Goal: Book appointment/travel/reservation

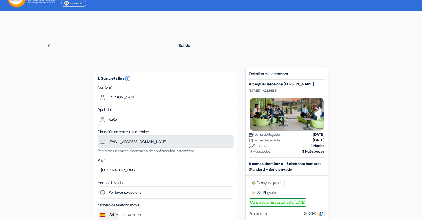
scroll to position [27, 0]
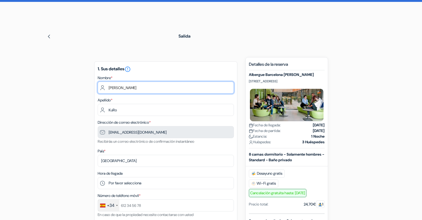
click at [154, 86] on input "[PERSON_NAME]" at bounding box center [166, 87] width 136 height 12
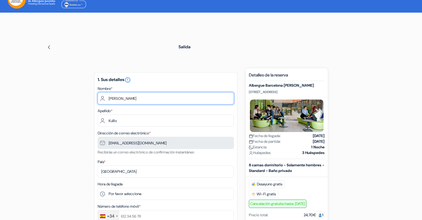
scroll to position [3, 0]
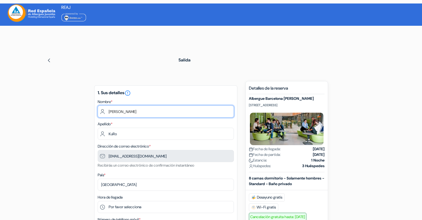
drag, startPoint x: 137, startPoint y: 113, endPoint x: 79, endPoint y: 106, distance: 58.0
type input "[PERSON_NAME]"
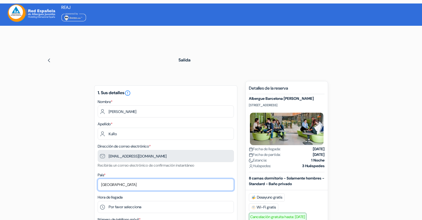
select select "62"
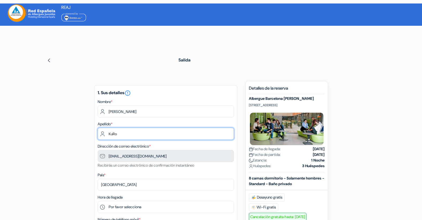
drag, startPoint x: 126, startPoint y: 135, endPoint x: 86, endPoint y: 136, distance: 39.9
type input "[PERSON_NAME]"
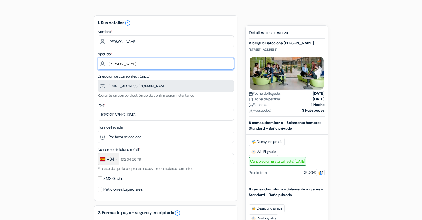
scroll to position [83, 0]
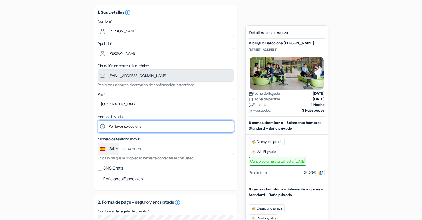
click at [133, 128] on select "Por favor selecciona 1:00 2:00 3:00 4:00 5:00 6:00 7:00 8:00 9:00 10:00 11:00 1…" at bounding box center [166, 126] width 136 height 12
select select "20"
click at [98, 120] on select "Por favor selecciona 1:00 2:00 3:00 4:00 5:00 6:00 7:00 8:00 9:00 10:00 11:00 1…" at bounding box center [166, 126] width 136 height 12
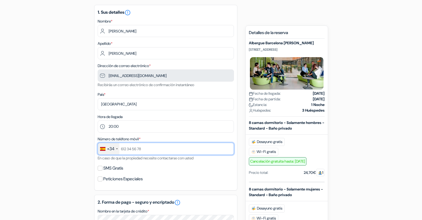
click at [147, 147] on input "text" at bounding box center [166, 148] width 136 height 12
type input "684223344"
click at [123, 171] on label "SMS Gratis" at bounding box center [113, 167] width 20 height 7
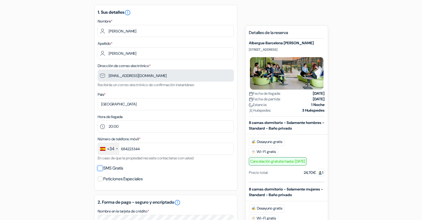
click at [103, 170] on input "SMS Gratis" at bounding box center [100, 168] width 5 height 5
checkbox input "true"
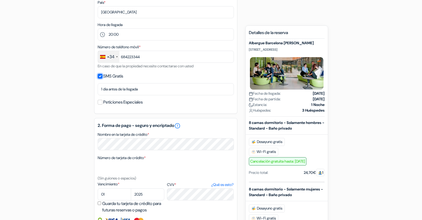
scroll to position [190, 0]
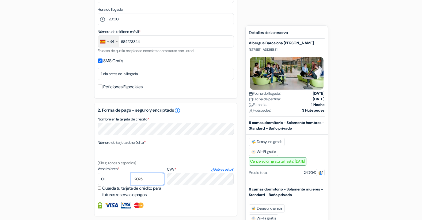
select select "2028"
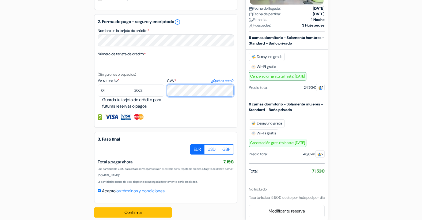
scroll to position [286, 0]
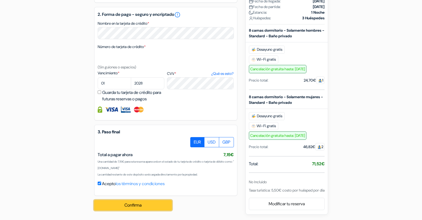
click at [136, 204] on button "Confirma" at bounding box center [133, 205] width 78 height 10
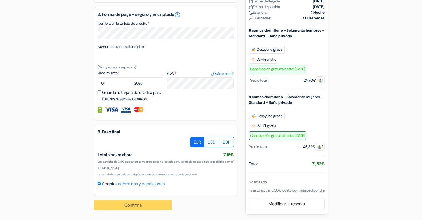
click at [135, 208] on div "Confirma Procesando su pedido... Loading..." at bounding box center [136, 205] width 84 height 19
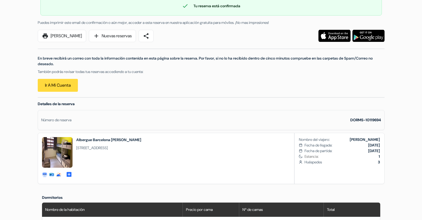
scroll to position [54, 0]
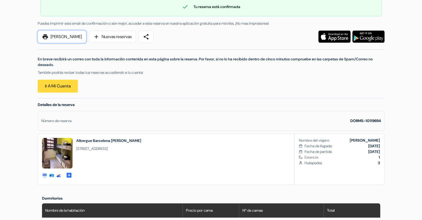
click at [72, 40] on link "print Imprimir Ahora" at bounding box center [62, 37] width 48 height 12
